Goal: Navigation & Orientation: Find specific page/section

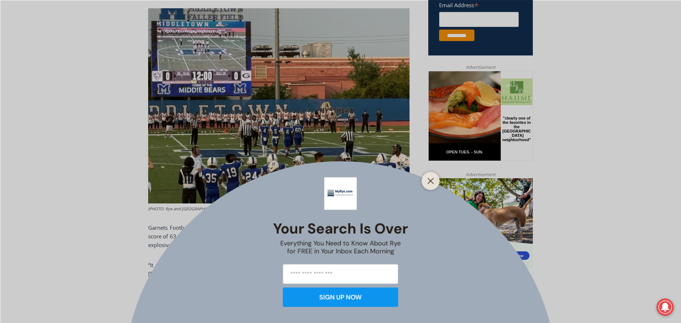
click at [56, 135] on div "Your Search is Over Everything You Need to Know About Rye for FREE in Your Inbo…" at bounding box center [340, 161] width 681 height 323
click at [430, 181] on line "Close" at bounding box center [430, 180] width 5 height 5
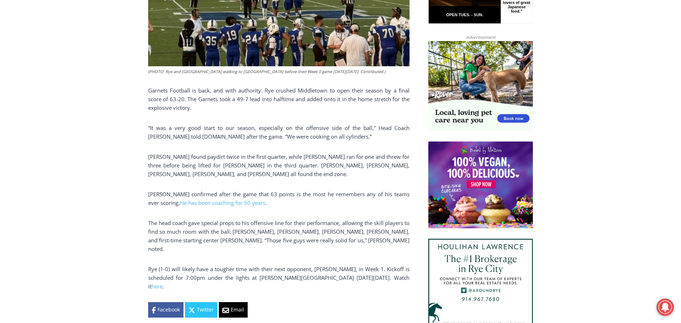
scroll to position [454, 0]
